Goal: Transaction & Acquisition: Download file/media

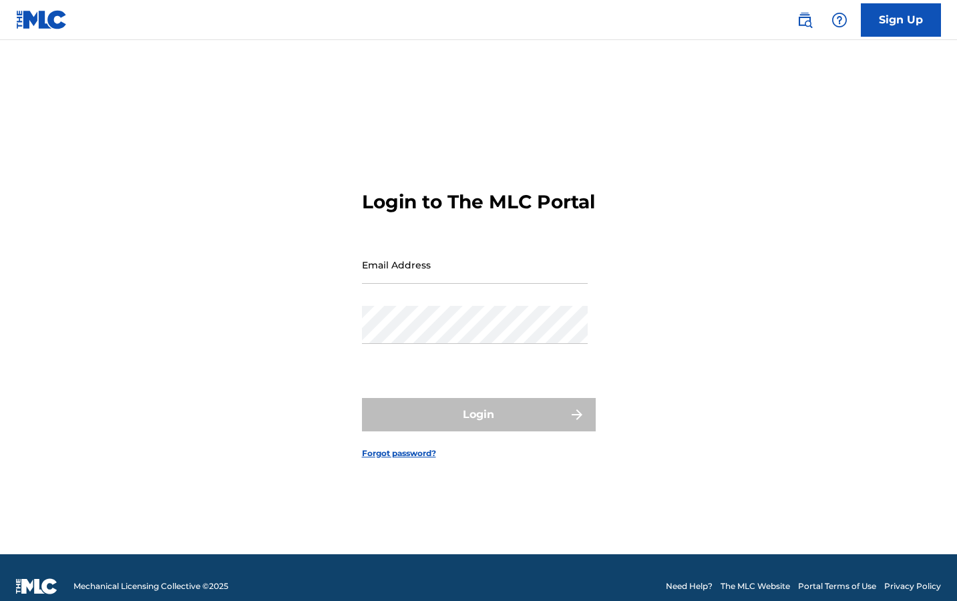
click at [454, 284] on input "Email Address" at bounding box center [475, 265] width 226 height 38
type input "[EMAIL_ADDRESS][DOMAIN_NAME]"
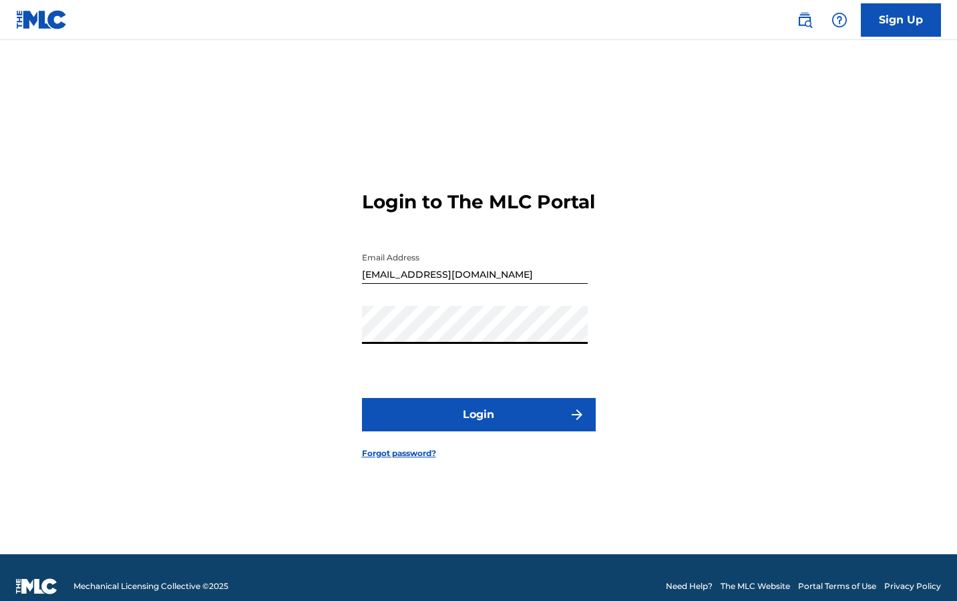
click at [464, 421] on button "Login" at bounding box center [479, 414] width 234 height 33
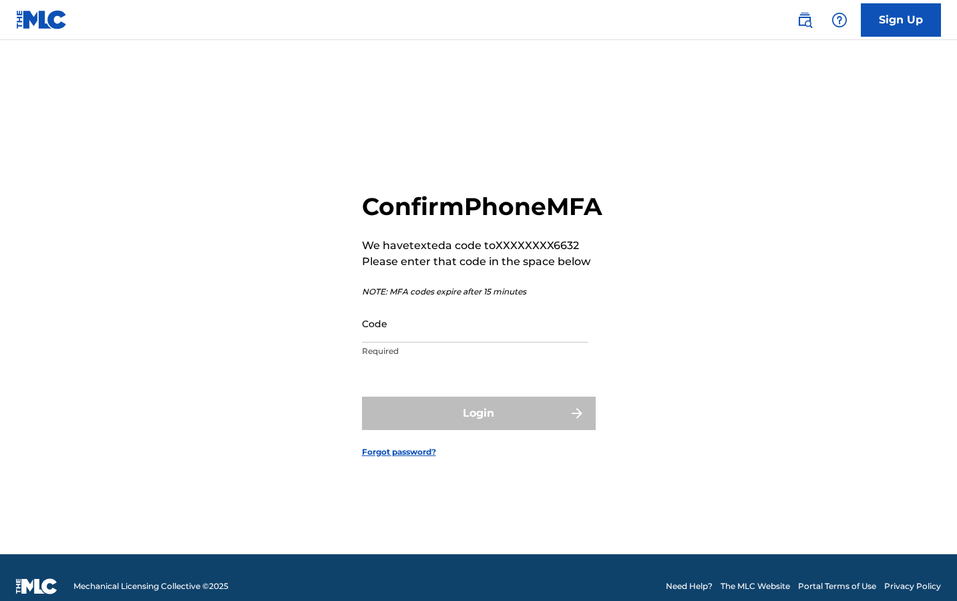
click at [454, 343] on input "Code" at bounding box center [475, 324] width 226 height 38
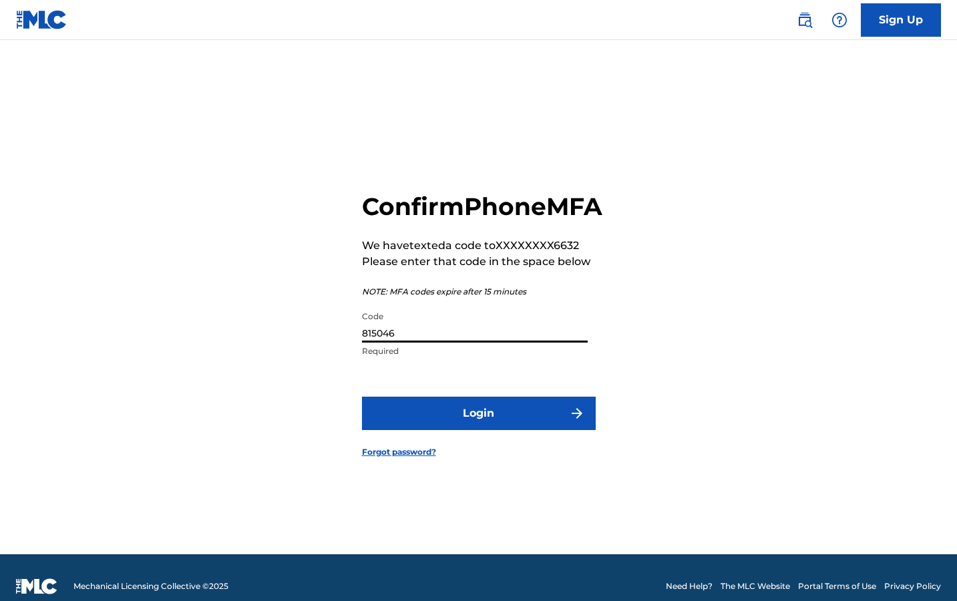
type input "815046"
click at [509, 429] on button "Login" at bounding box center [479, 413] width 234 height 33
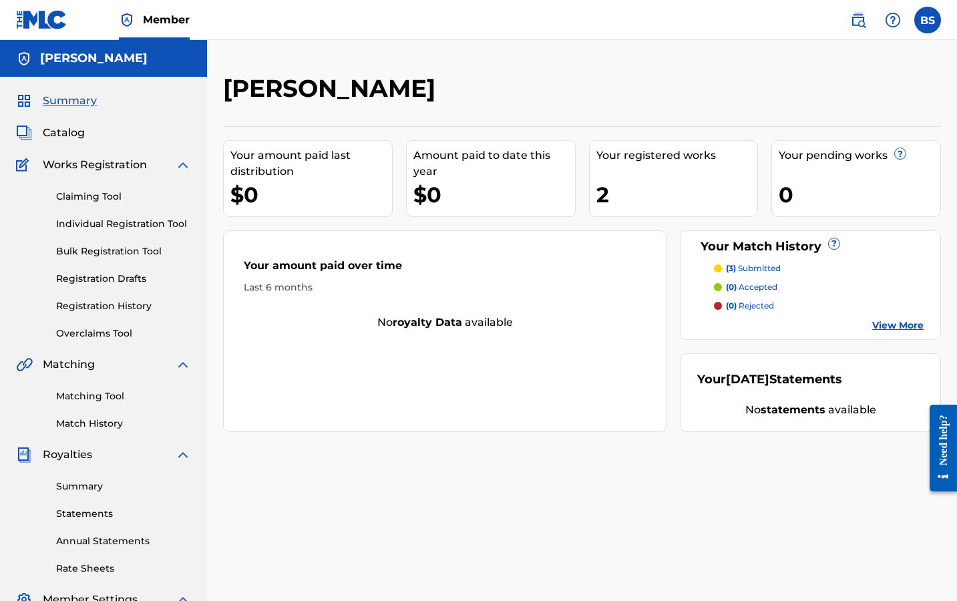
click at [699, 165] on div "Your registered works 2" at bounding box center [674, 178] width 170 height 77
click at [597, 194] on div "2" at bounding box center [678, 195] width 162 height 30
click at [768, 269] on p "(3) submitted" at bounding box center [753, 269] width 55 height 12
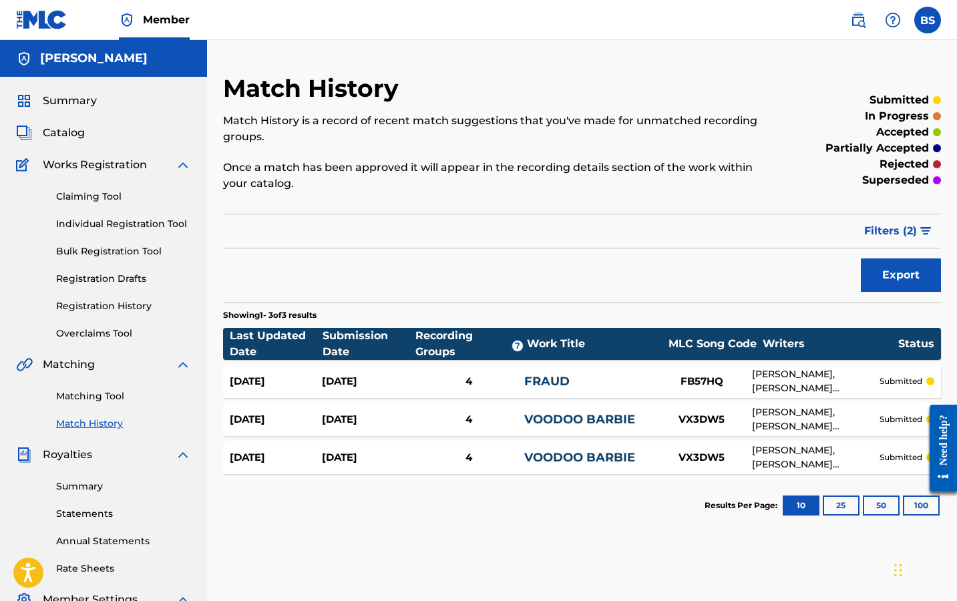
click at [109, 229] on link "Individual Registration Tool" at bounding box center [123, 224] width 135 height 14
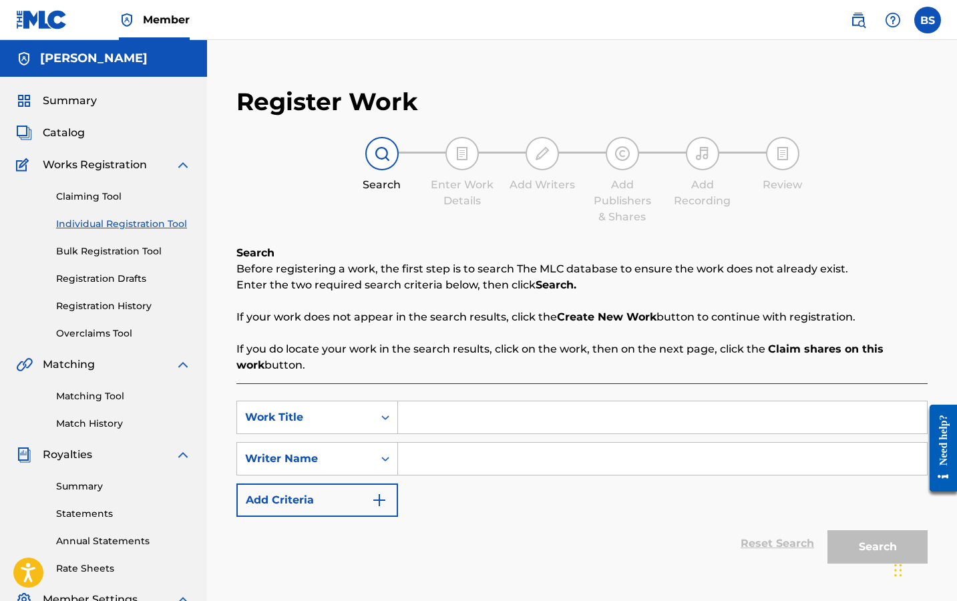
click at [106, 303] on link "Registration History" at bounding box center [123, 306] width 135 height 14
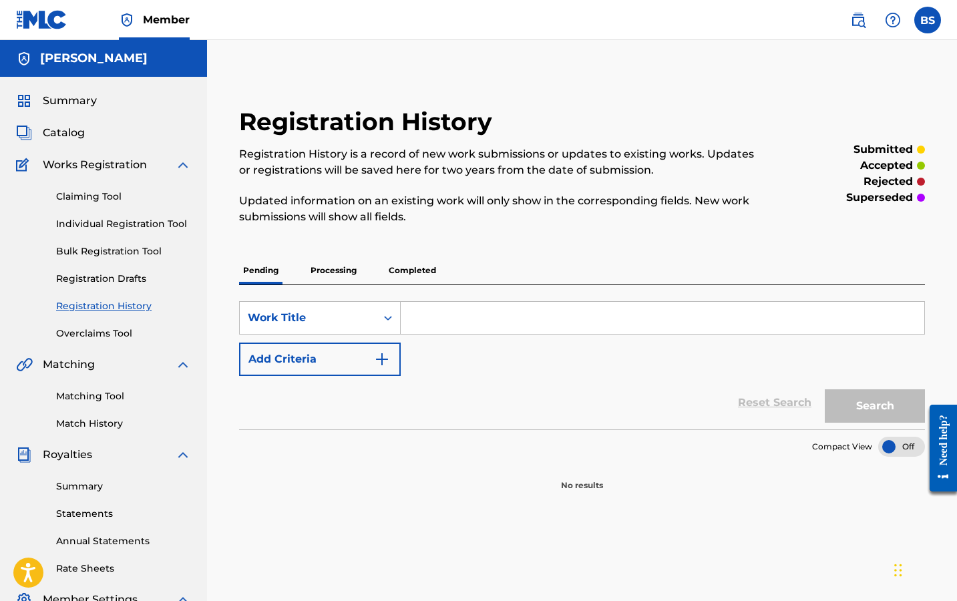
click at [109, 162] on span "Works Registration" at bounding box center [95, 165] width 104 height 16
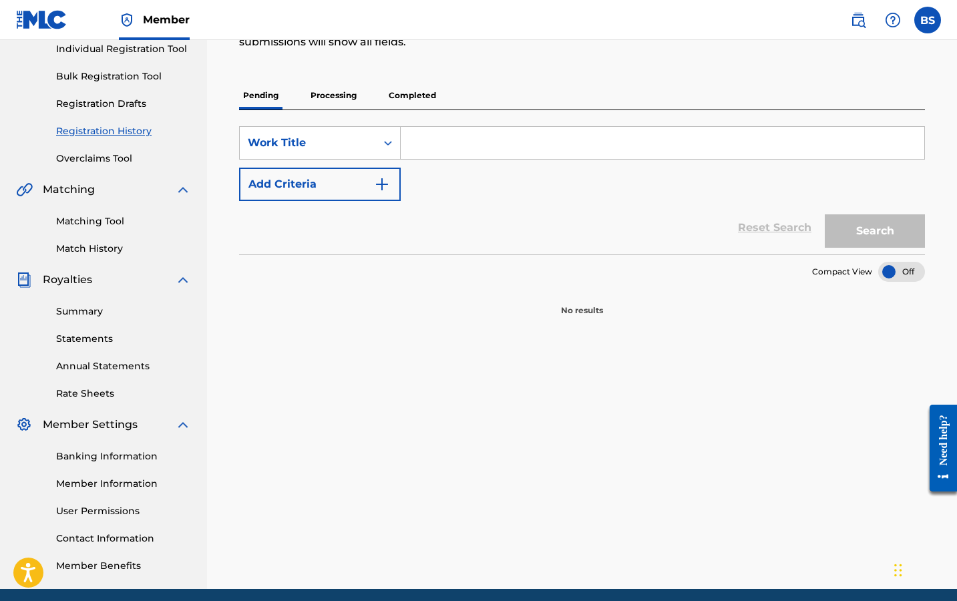
scroll to position [156, 0]
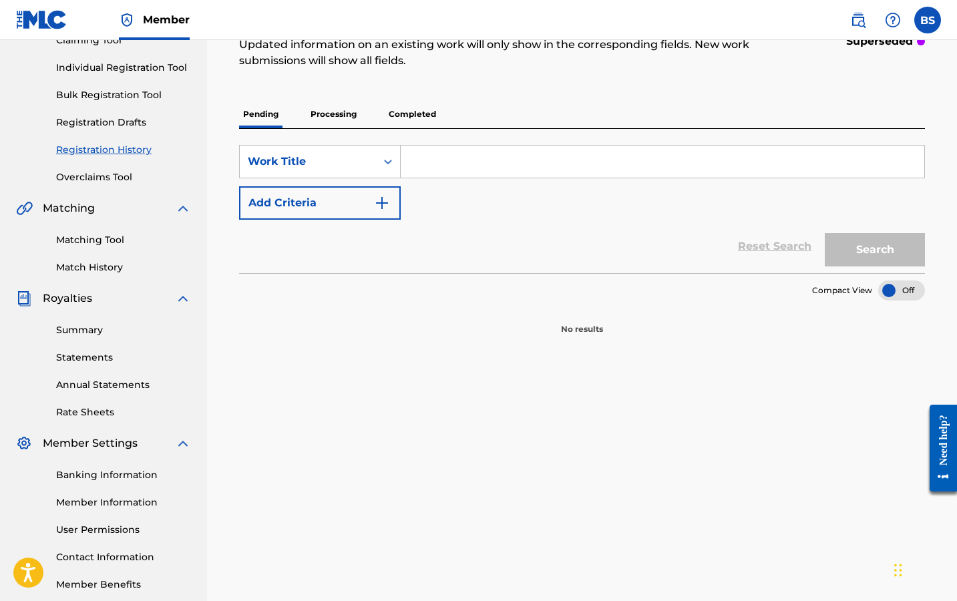
click at [105, 335] on link "Summary" at bounding box center [123, 330] width 135 height 14
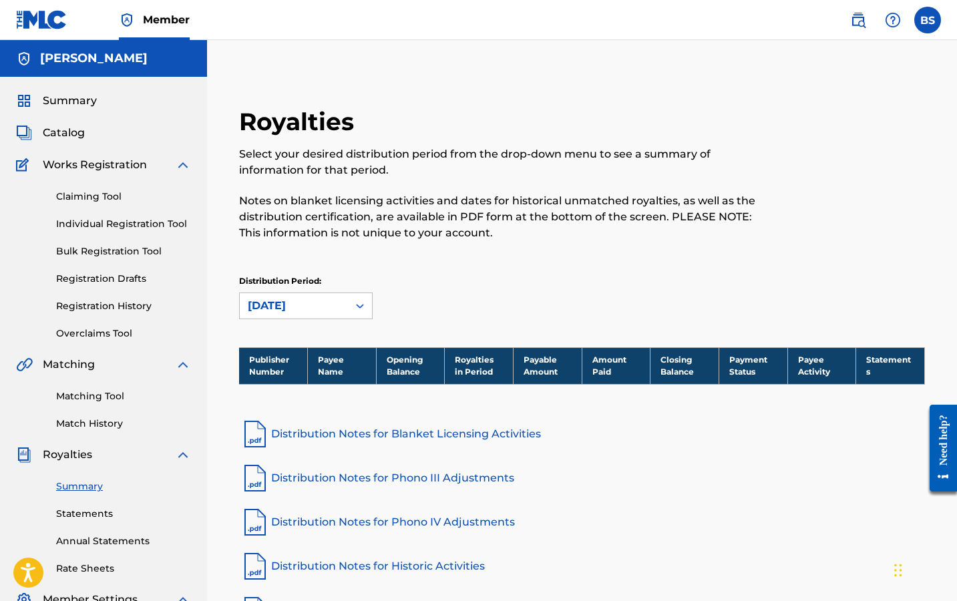
click at [85, 198] on link "Claiming Tool" at bounding box center [123, 197] width 135 height 14
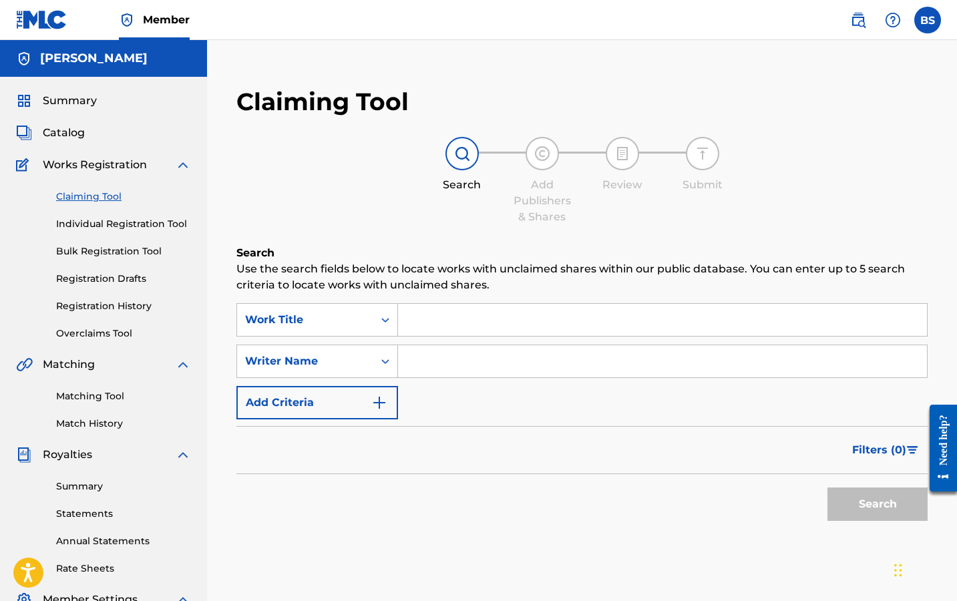
click at [89, 226] on link "Individual Registration Tool" at bounding box center [123, 224] width 135 height 14
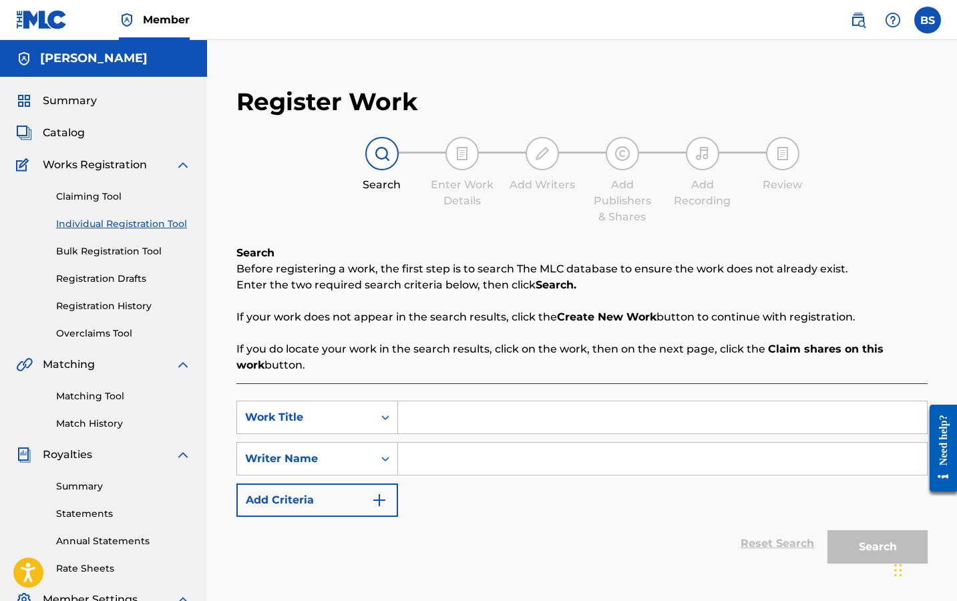
click at [92, 251] on link "Bulk Registration Tool" at bounding box center [123, 251] width 135 height 14
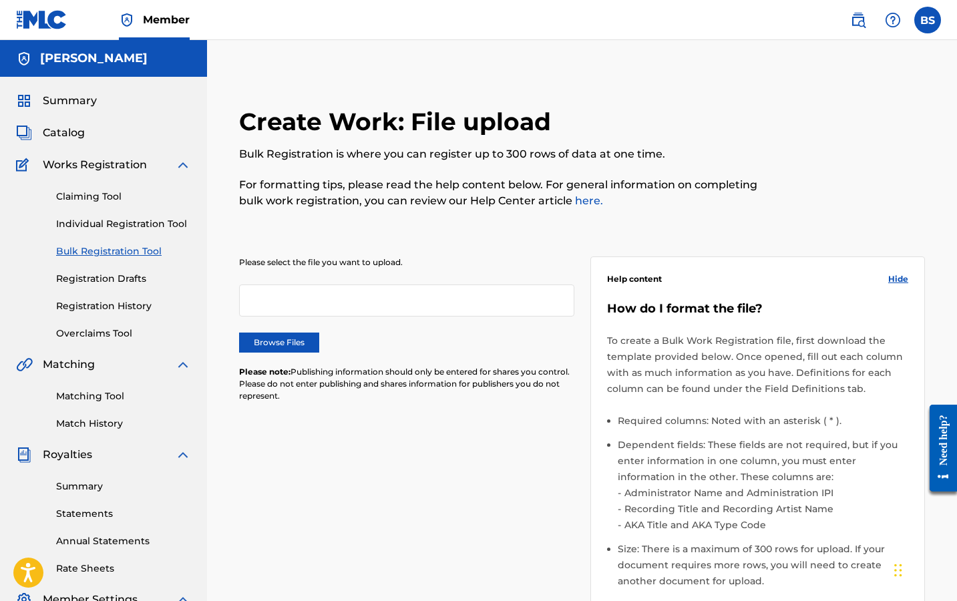
click at [95, 274] on link "Registration Drafts" at bounding box center [123, 279] width 135 height 14
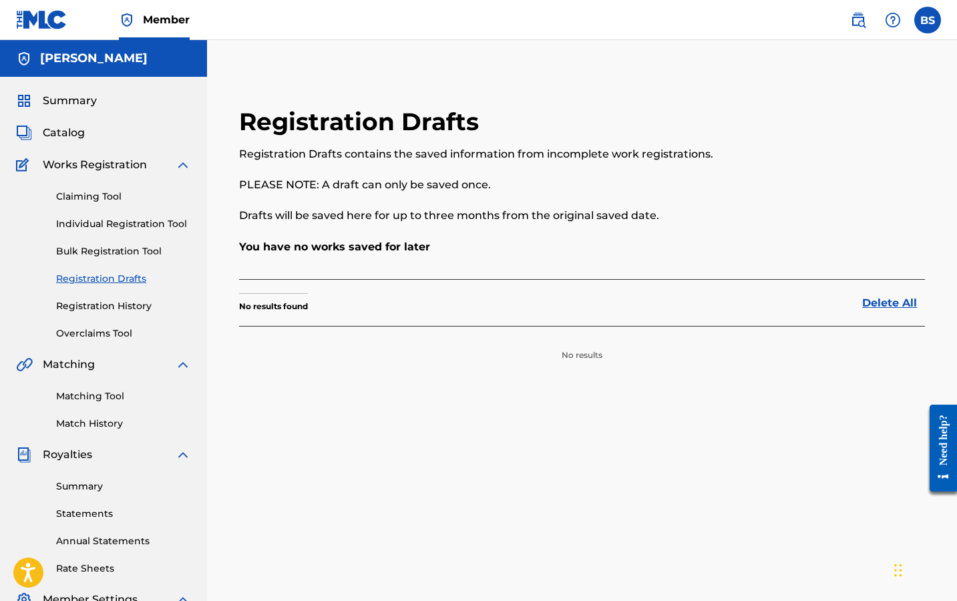
click at [100, 303] on link "Registration History" at bounding box center [123, 306] width 135 height 14
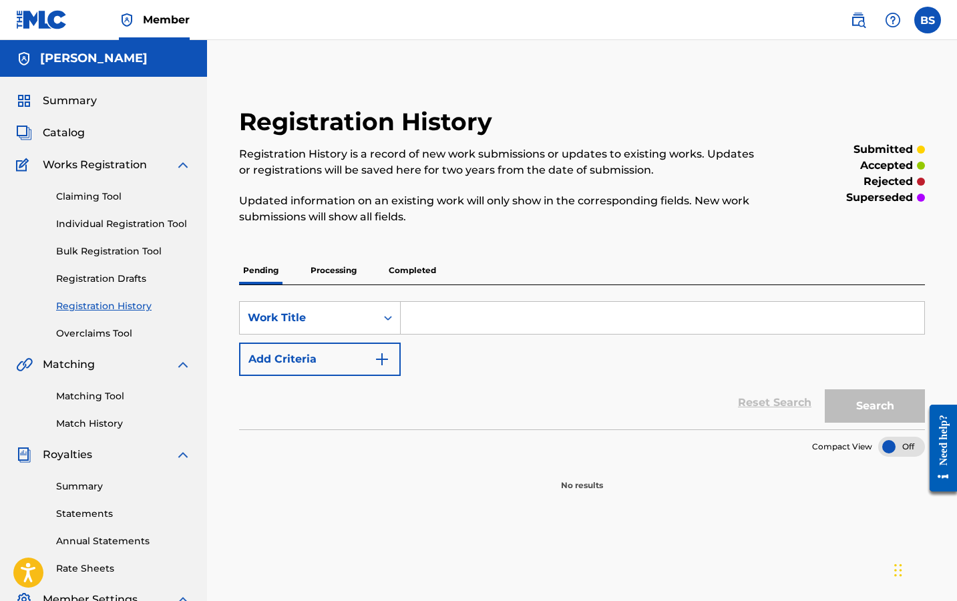
click at [98, 331] on link "Overclaims Tool" at bounding box center [123, 334] width 135 height 14
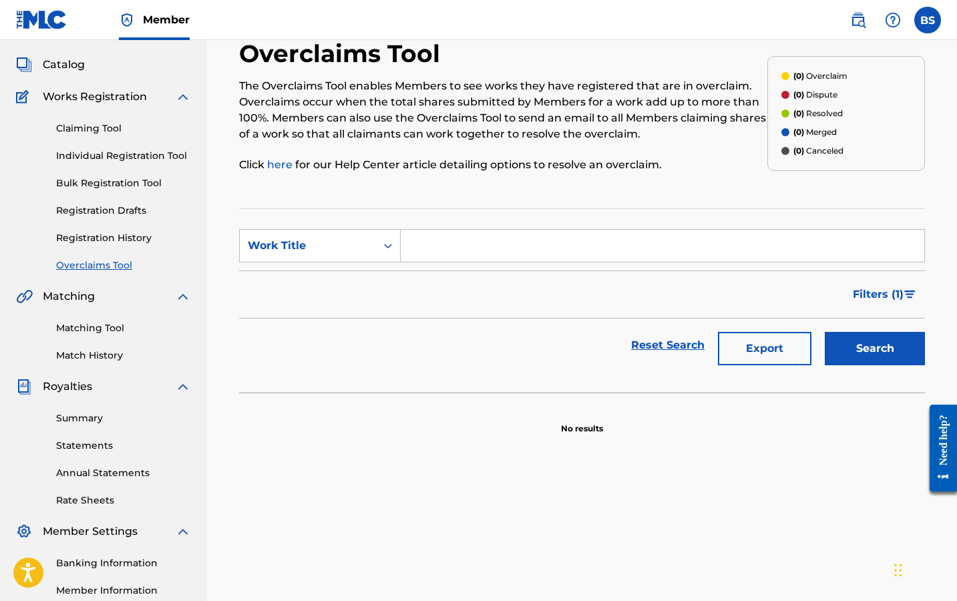
scroll to position [94, 0]
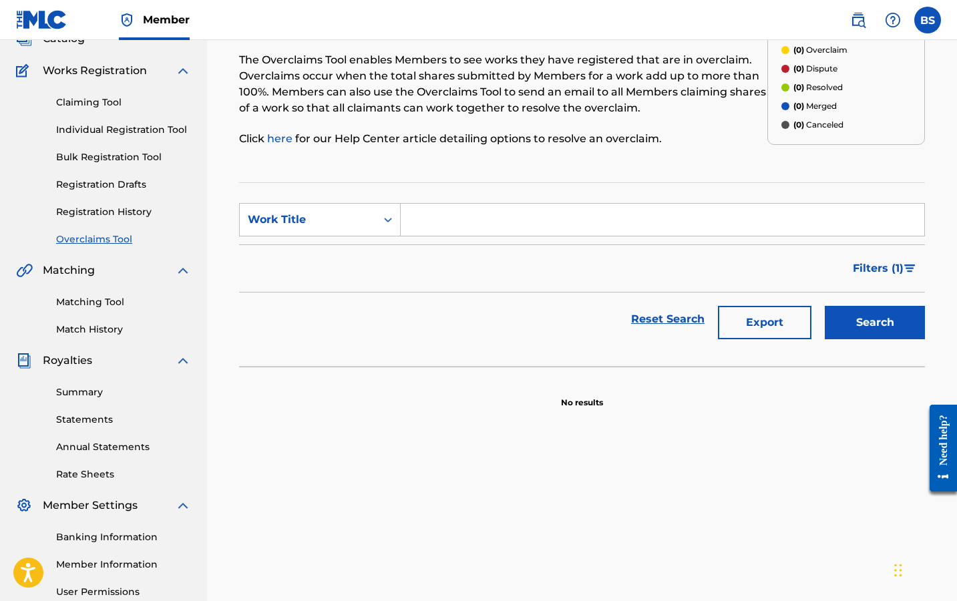
click at [104, 449] on link "Annual Statements" at bounding box center [123, 447] width 135 height 14
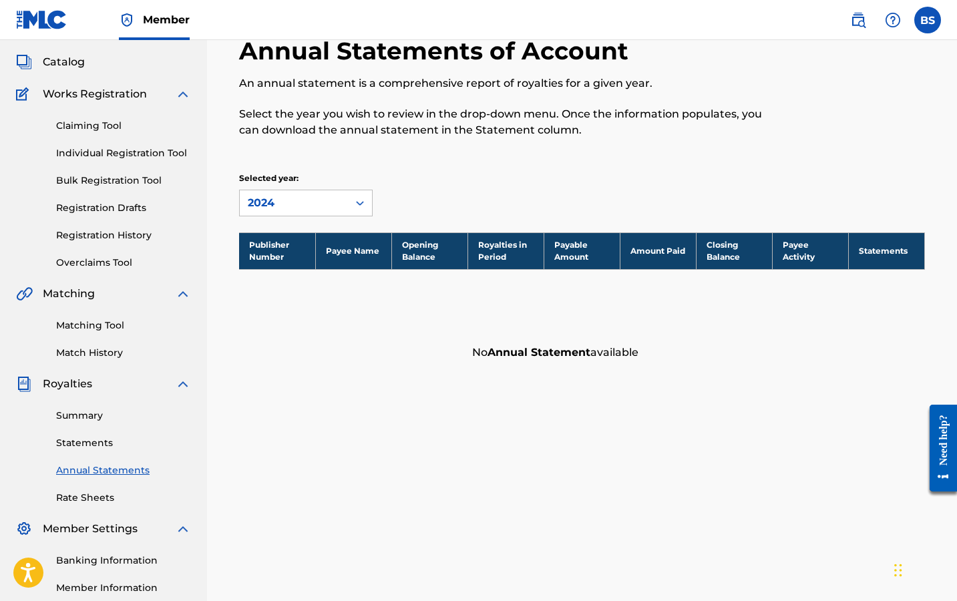
scroll to position [91, 0]
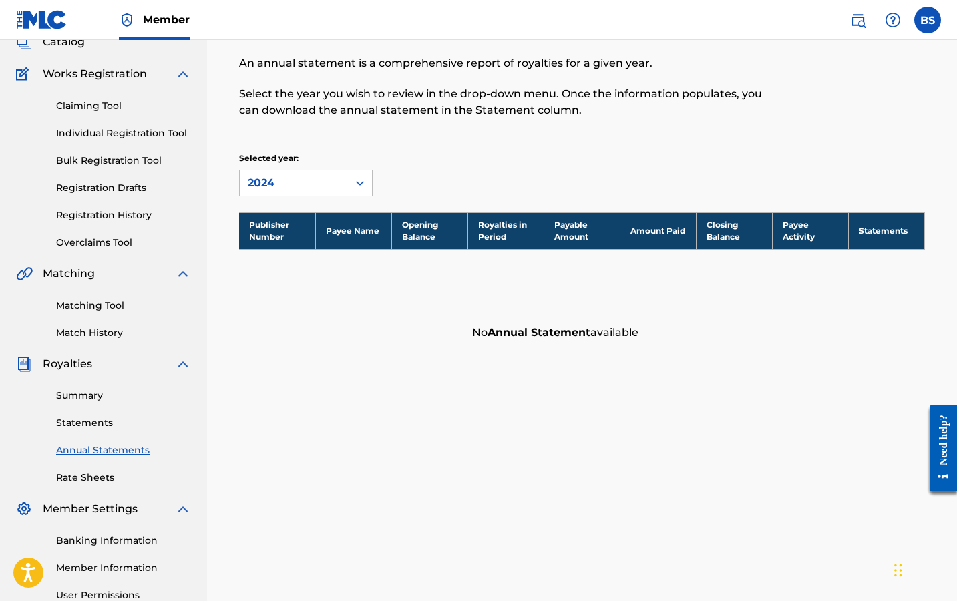
click at [84, 476] on link "Rate Sheets" at bounding box center [123, 478] width 135 height 14
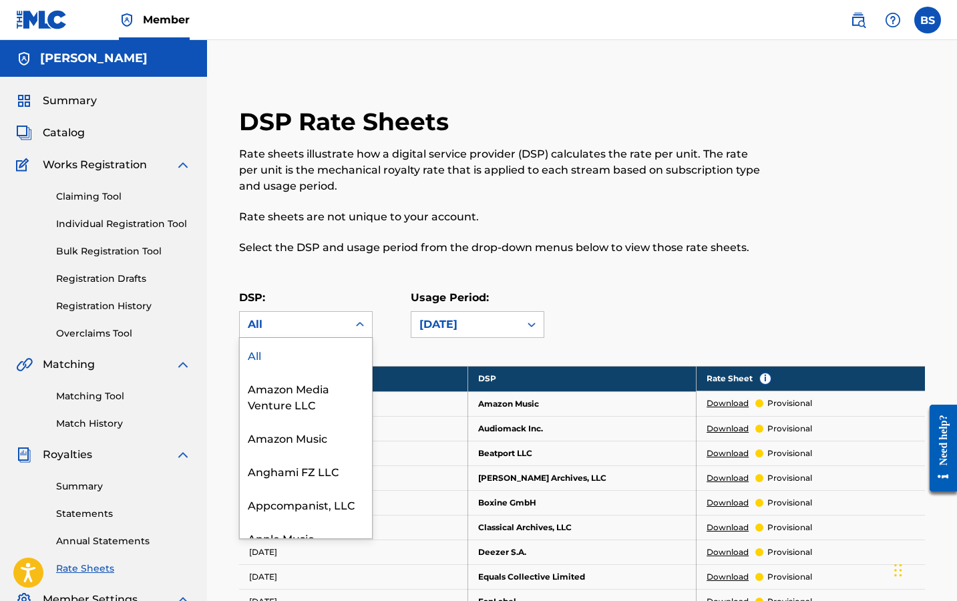
click at [337, 325] on div "All" at bounding box center [294, 325] width 92 height 16
click at [522, 225] on div "Rate sheets illustrate how a digital service provider (DSP) calculates the rate…" at bounding box center [503, 201] width 528 height 110
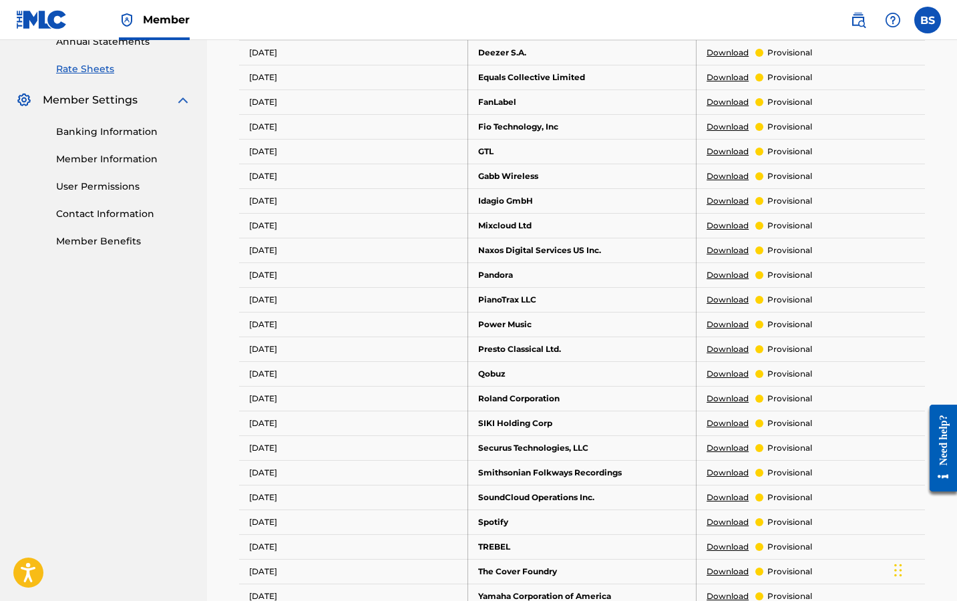
scroll to position [521, 0]
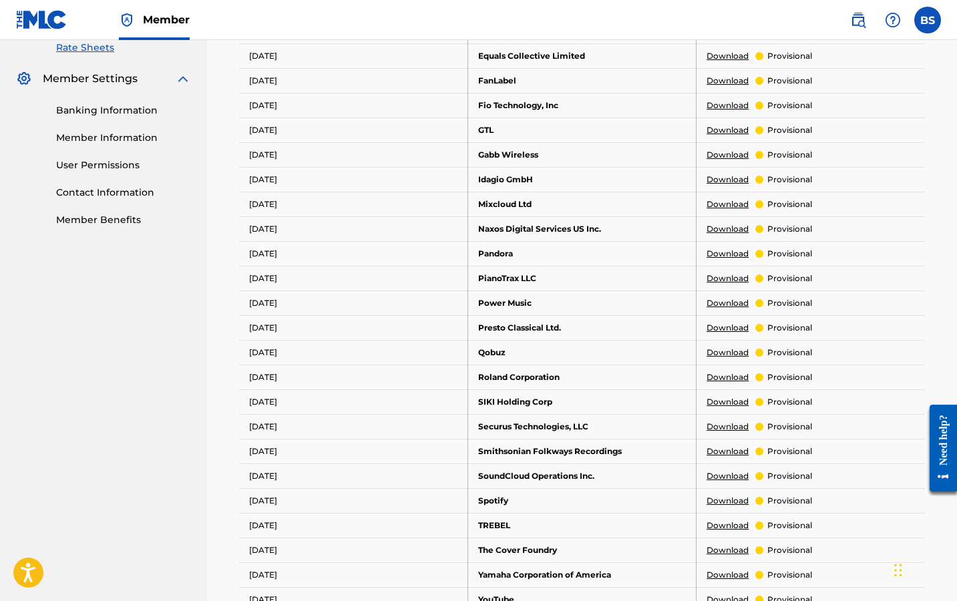
click at [721, 504] on link "Download" at bounding box center [728, 501] width 42 height 12
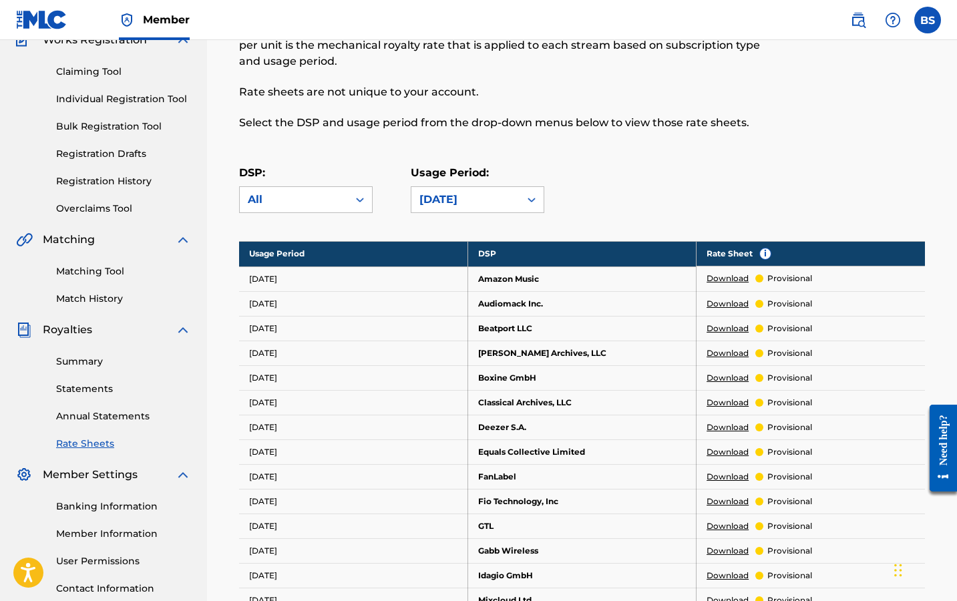
scroll to position [0, 0]
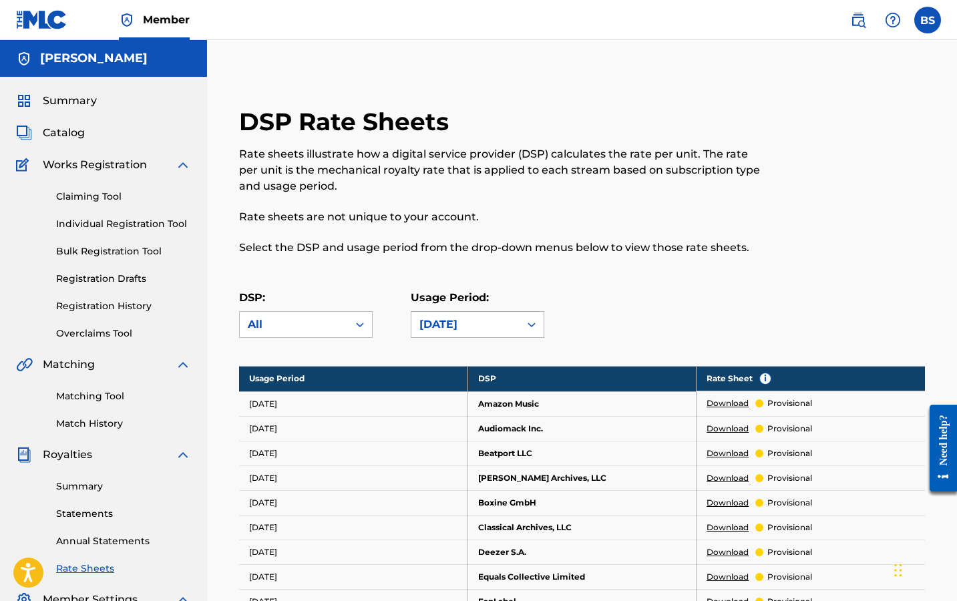
click at [498, 313] on div "[DATE]" at bounding box center [466, 324] width 108 height 25
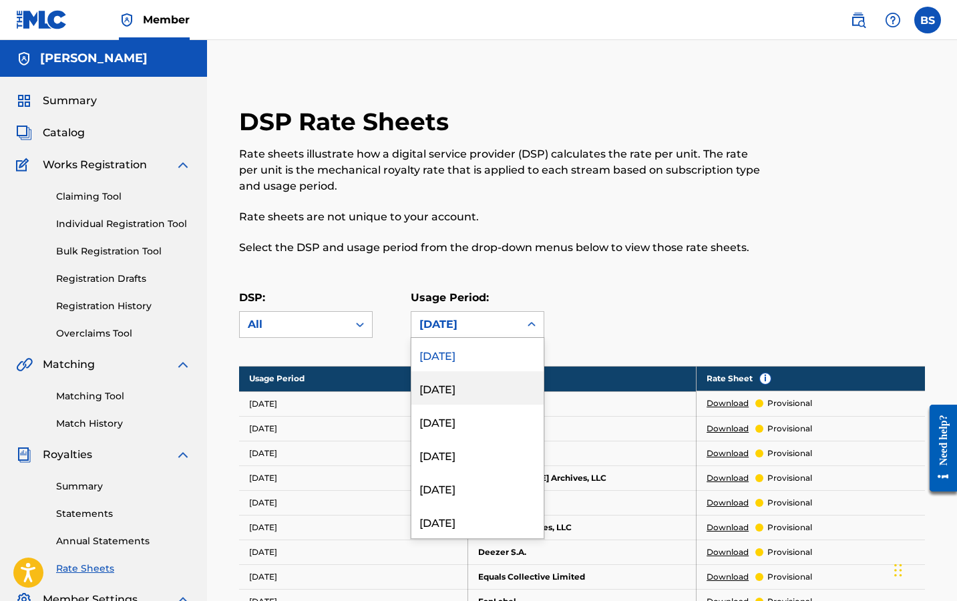
click at [471, 380] on div "[DATE]" at bounding box center [478, 387] width 132 height 33
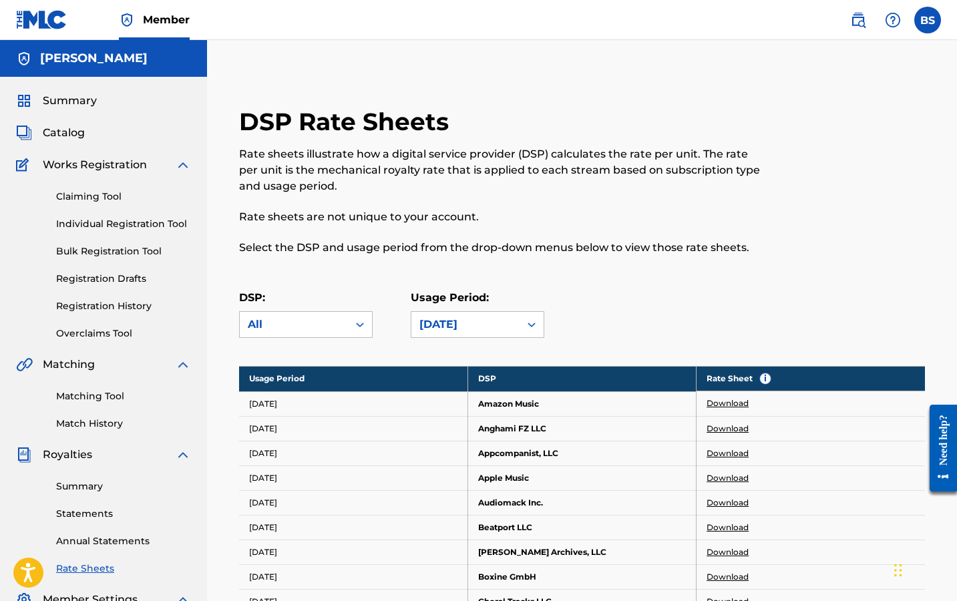
scroll to position [9, 0]
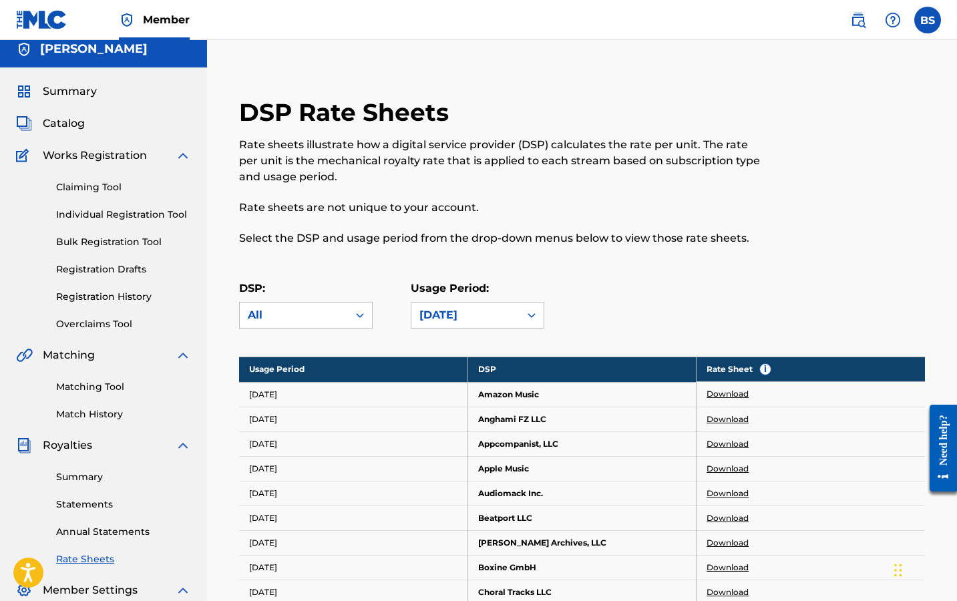
click at [716, 465] on link "Download" at bounding box center [728, 469] width 42 height 12
